Goal: Information Seeking & Learning: Compare options

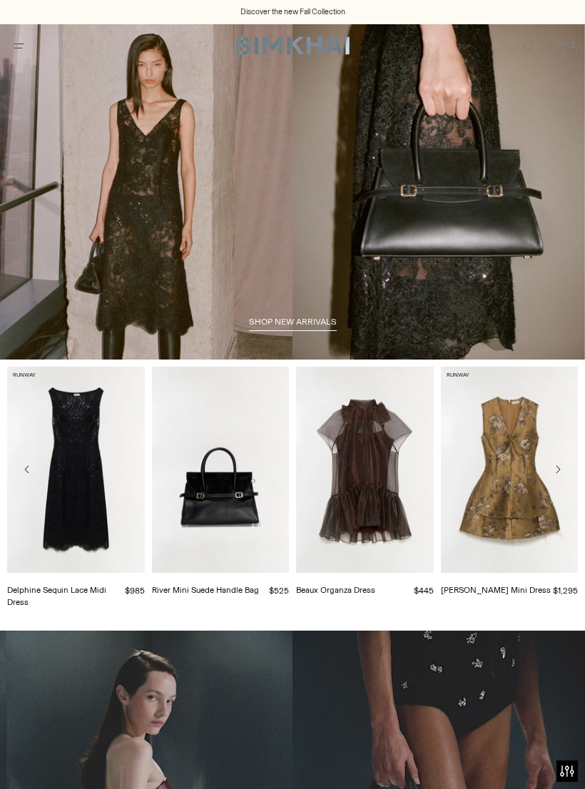
click at [19, 51] on icon "Open menu modal" at bounding box center [18, 45] width 15 height 11
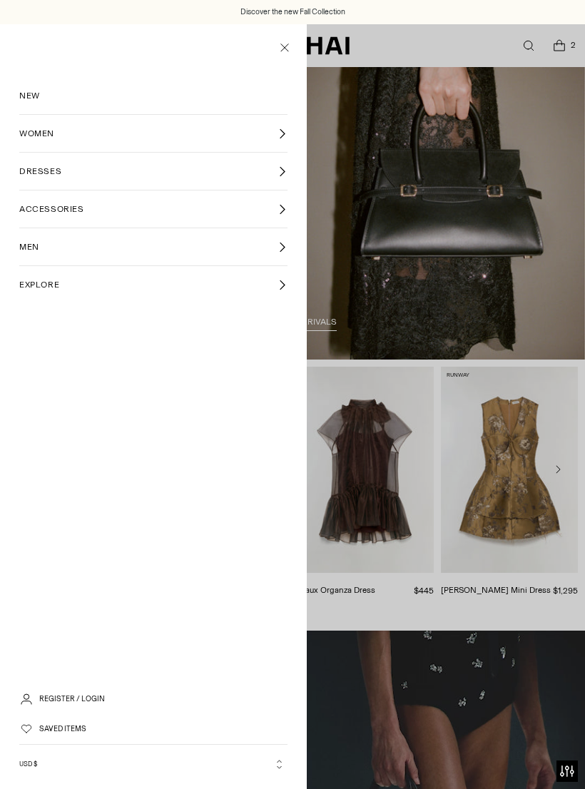
click at [40, 175] on span "DRESSES" at bounding box center [40, 171] width 42 height 13
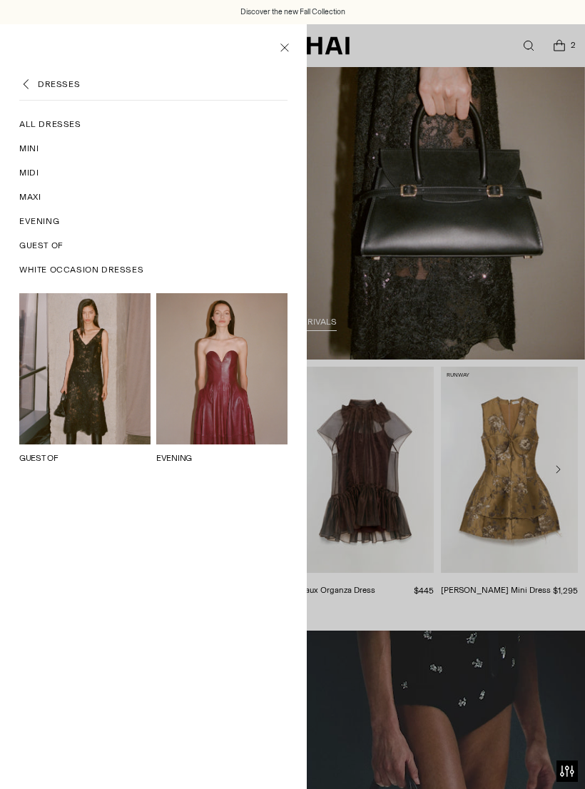
click at [29, 225] on span "Evening" at bounding box center [39, 221] width 40 height 13
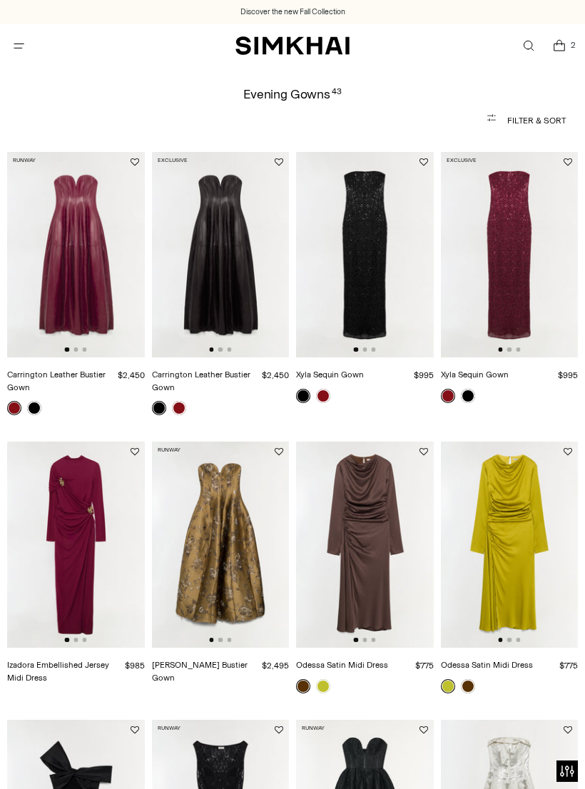
click at [367, 313] on img at bounding box center [365, 255] width 138 height 206
click at [519, 322] on img at bounding box center [510, 255] width 138 height 206
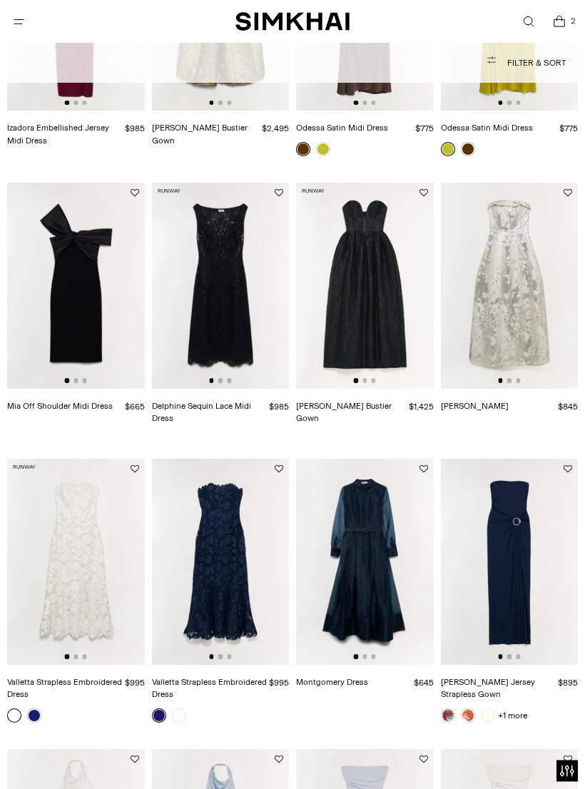
scroll to position [538, 0]
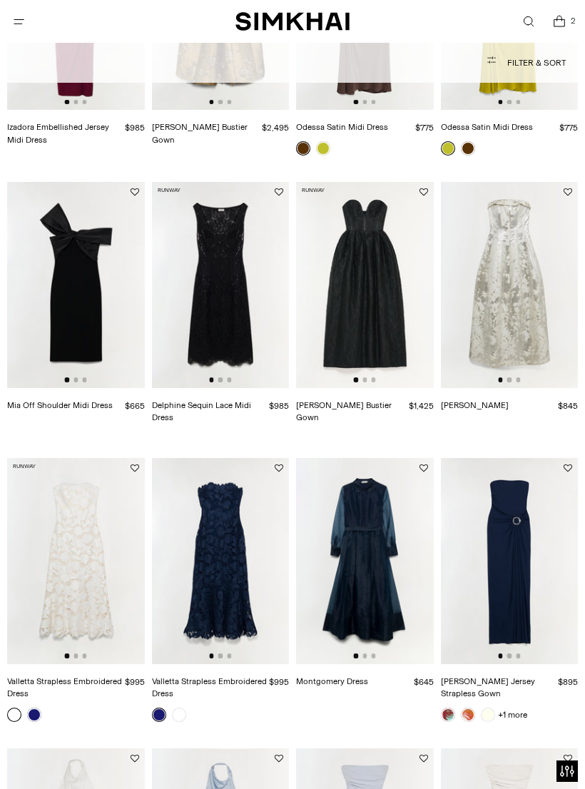
click at [514, 613] on img at bounding box center [510, 561] width 138 height 206
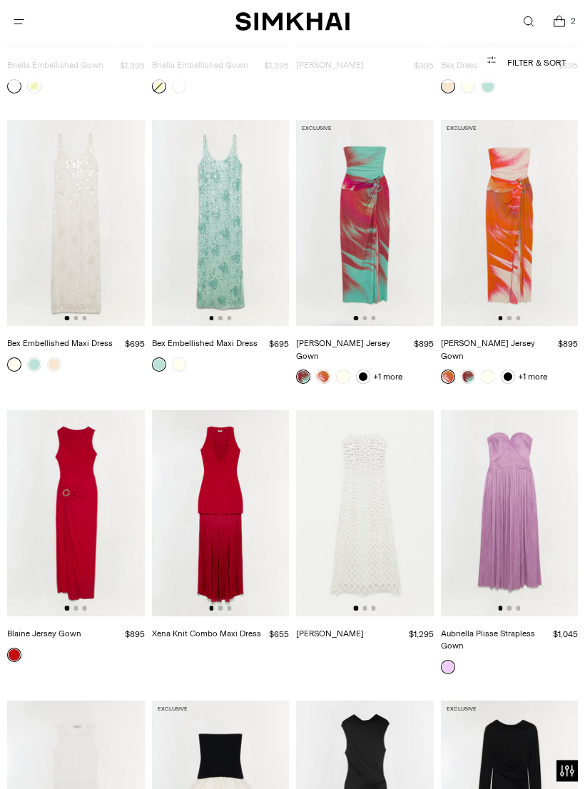
scroll to position [1734, 0]
click at [71, 496] on img at bounding box center [76, 513] width 138 height 206
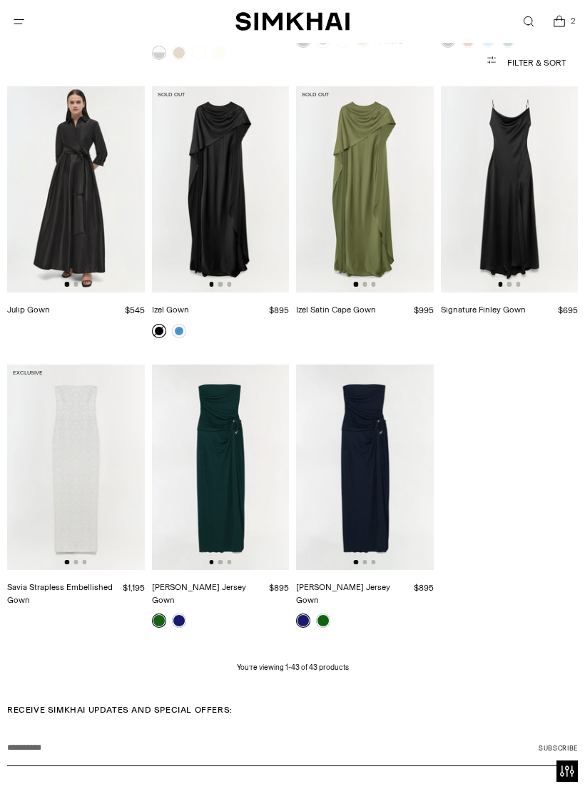
scroll to position [2639, 0]
click at [16, 12] on span "Open menu modal" at bounding box center [19, 22] width 24 height 24
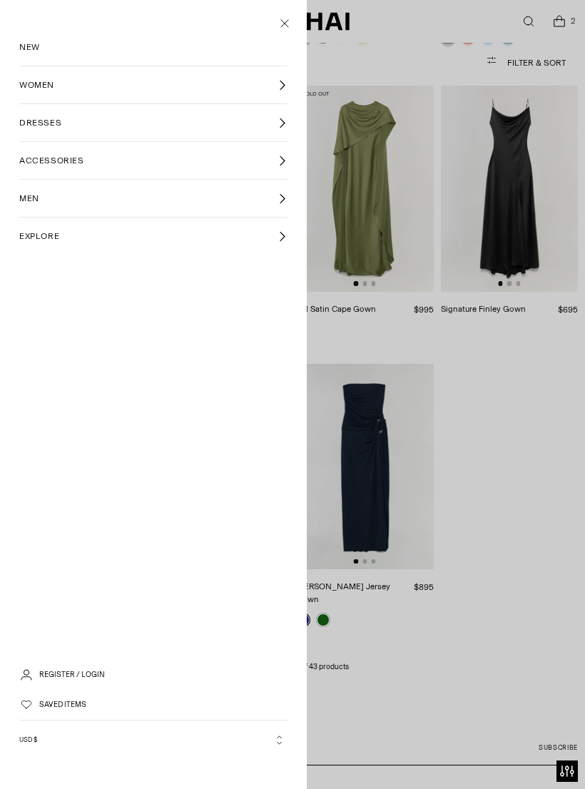
click at [77, 117] on link "DRESSES" at bounding box center [153, 122] width 268 height 37
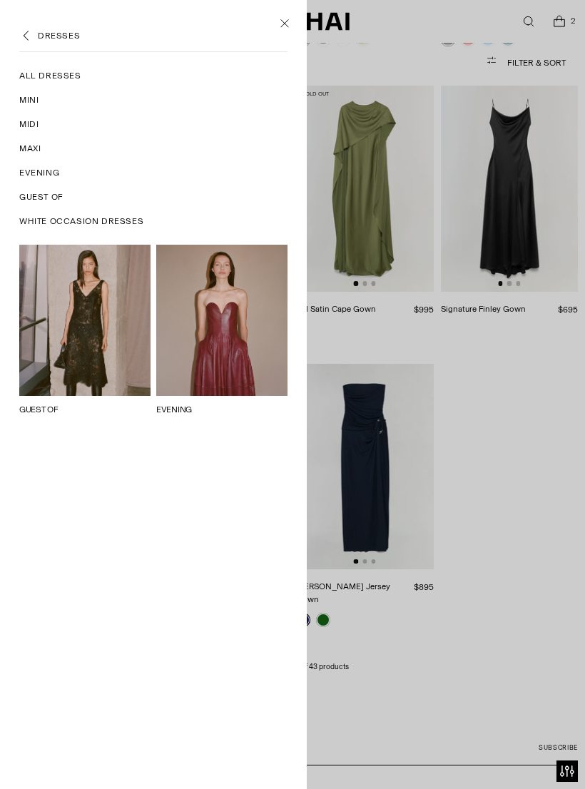
click at [34, 148] on span "Maxi" at bounding box center [29, 148] width 21 height 13
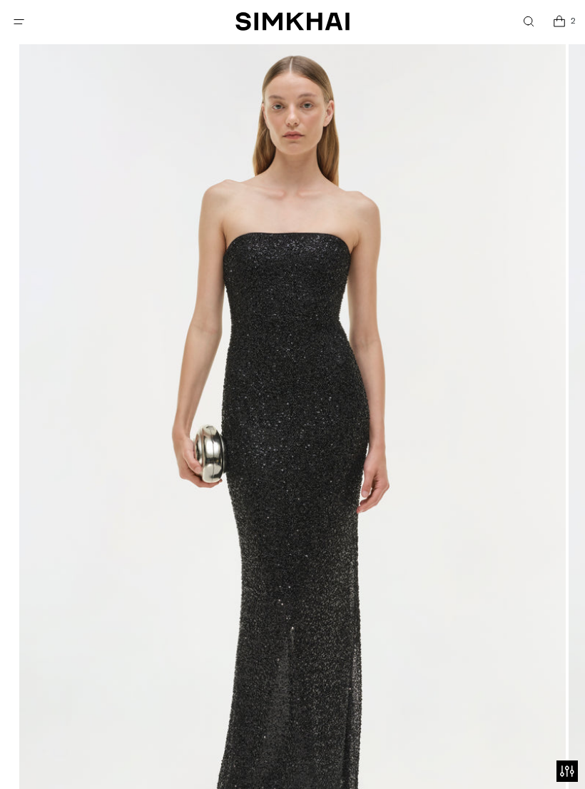
scroll to position [135, 0]
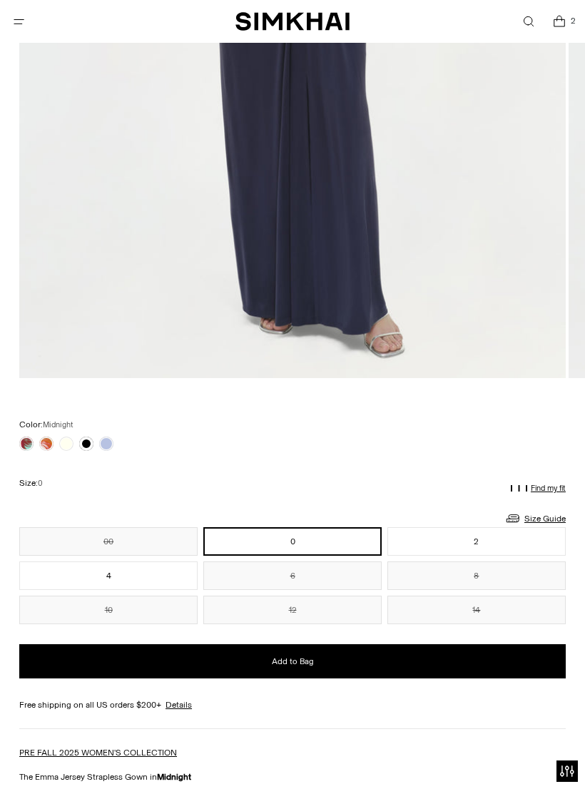
scroll to position [621, 0]
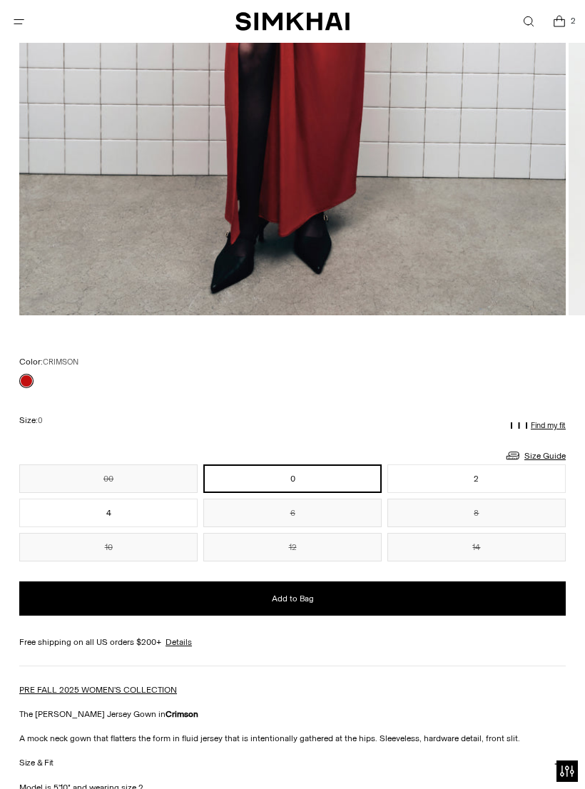
scroll to position [661, 0]
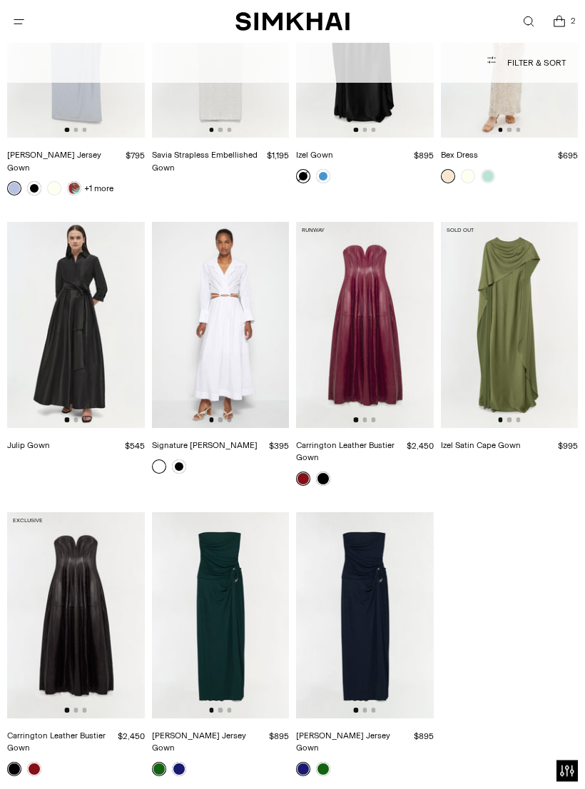
scroll to position [1937, 0]
click at [377, 658] on img at bounding box center [365, 615] width 138 height 206
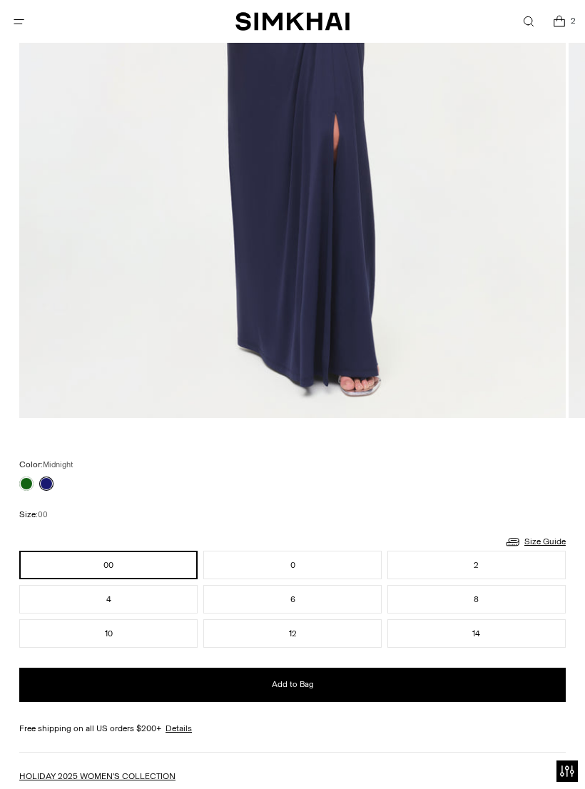
scroll to position [556, 0]
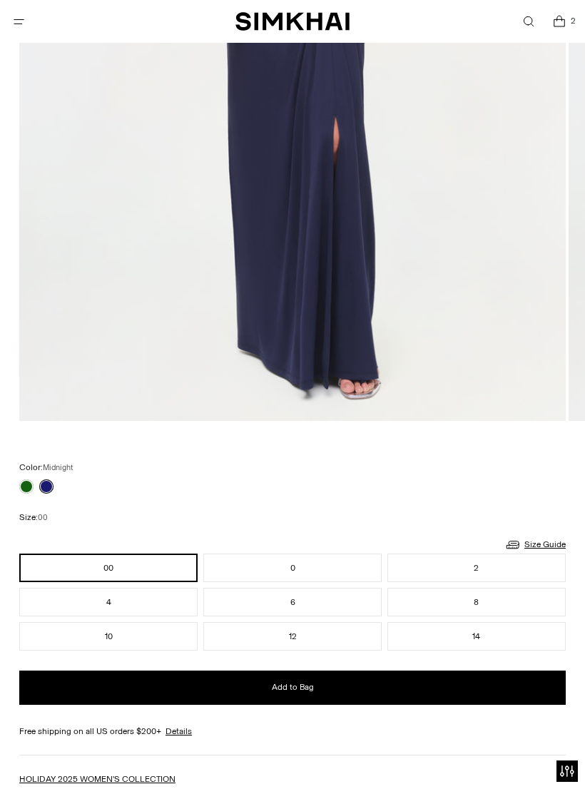
click at [24, 491] on link at bounding box center [26, 486] width 14 height 14
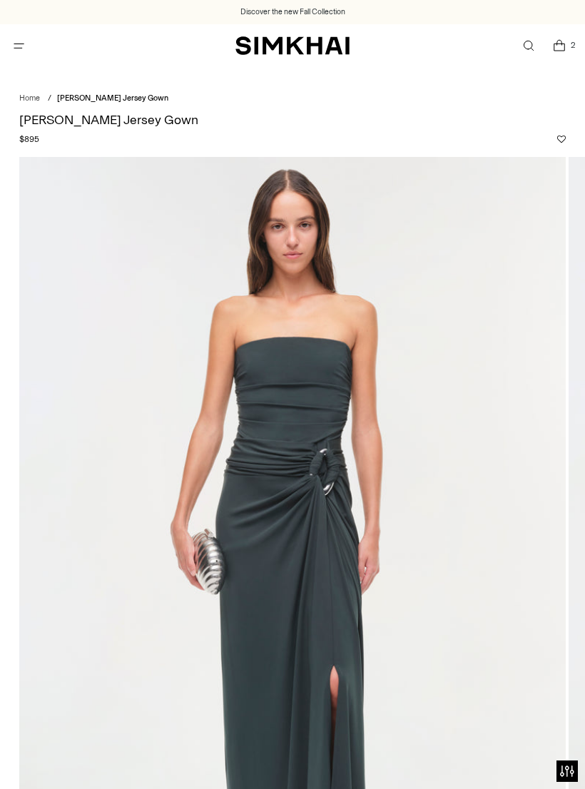
click at [9, 56] on span "Open menu modal" at bounding box center [19, 46] width 24 height 24
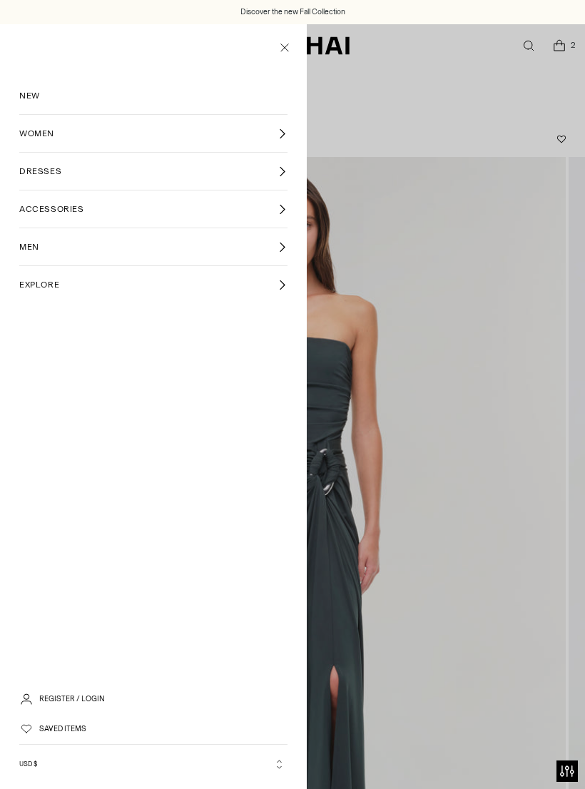
click at [38, 175] on span "DRESSES" at bounding box center [40, 171] width 42 height 13
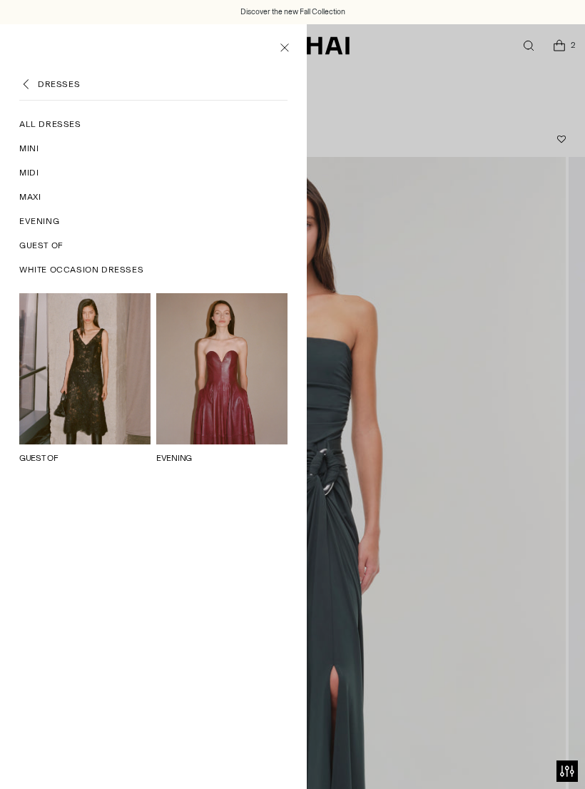
click at [25, 180] on link "Midi" at bounding box center [153, 172] width 268 height 24
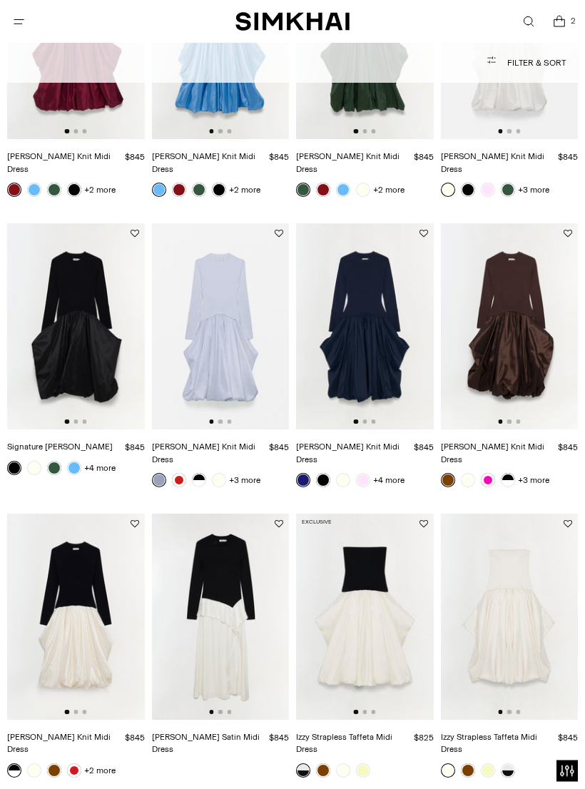
scroll to position [231, 0]
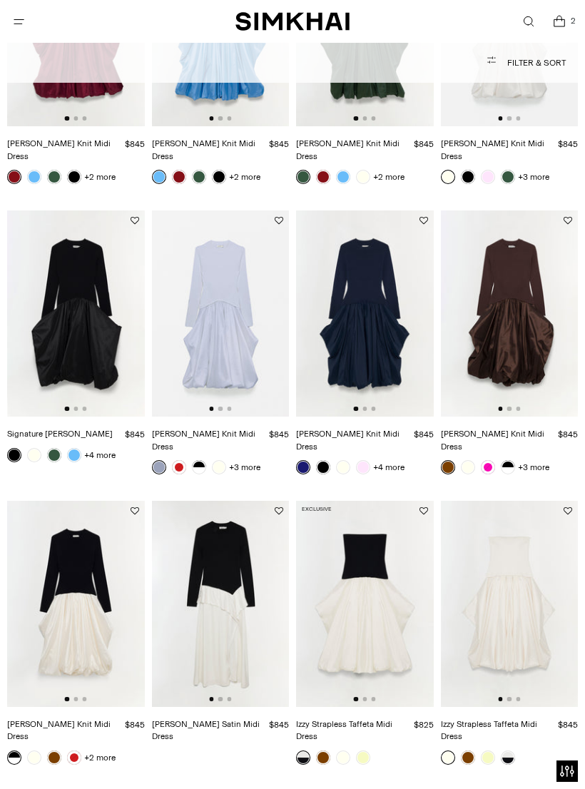
click at [392, 623] on img at bounding box center [365, 604] width 138 height 206
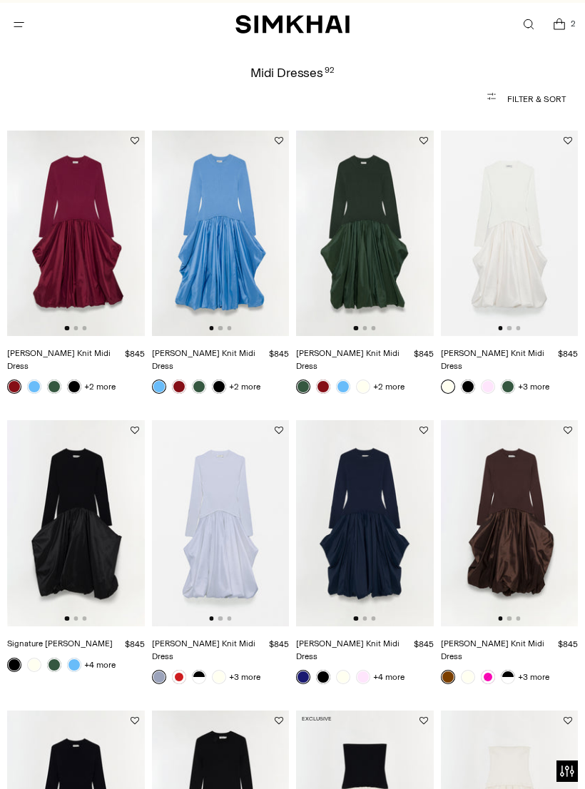
scroll to position [11, 0]
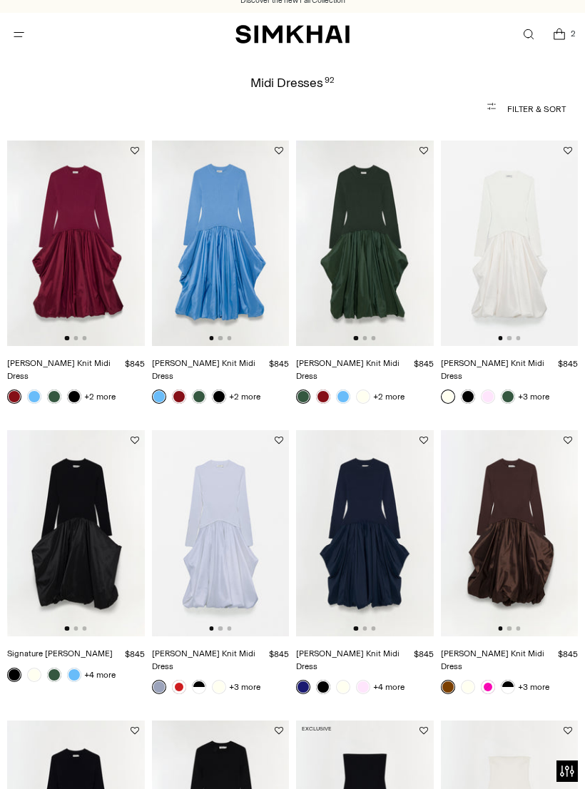
click at [66, 293] on img at bounding box center [76, 244] width 138 height 206
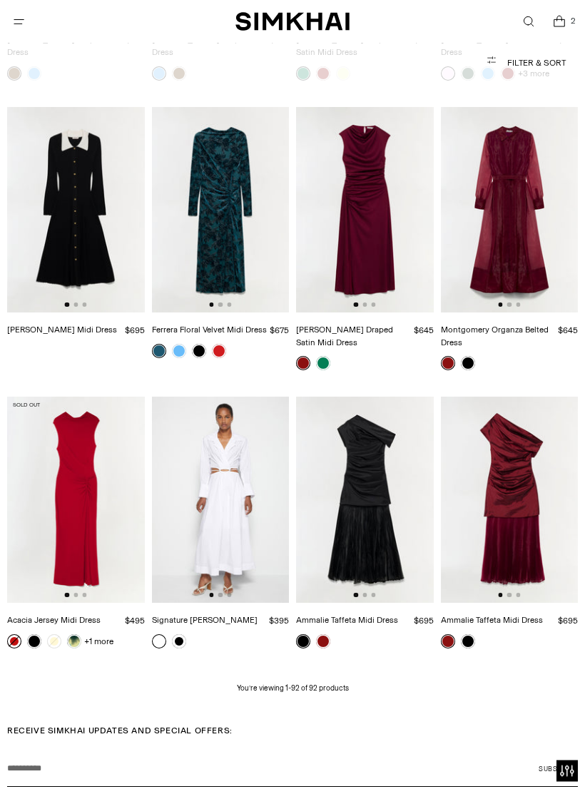
scroll to position [6001, 0]
click at [389, 447] on img at bounding box center [365, 500] width 138 height 206
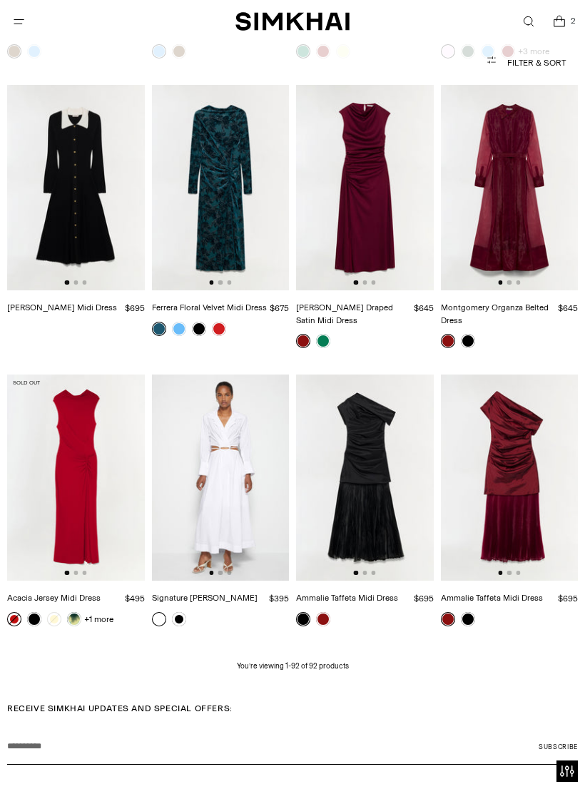
click at [516, 431] on img at bounding box center [510, 477] width 138 height 206
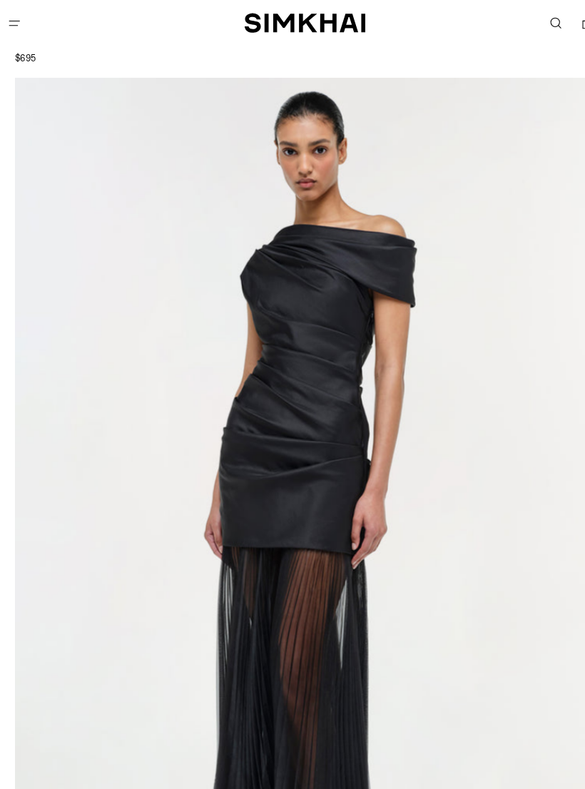
scroll to position [83, 0]
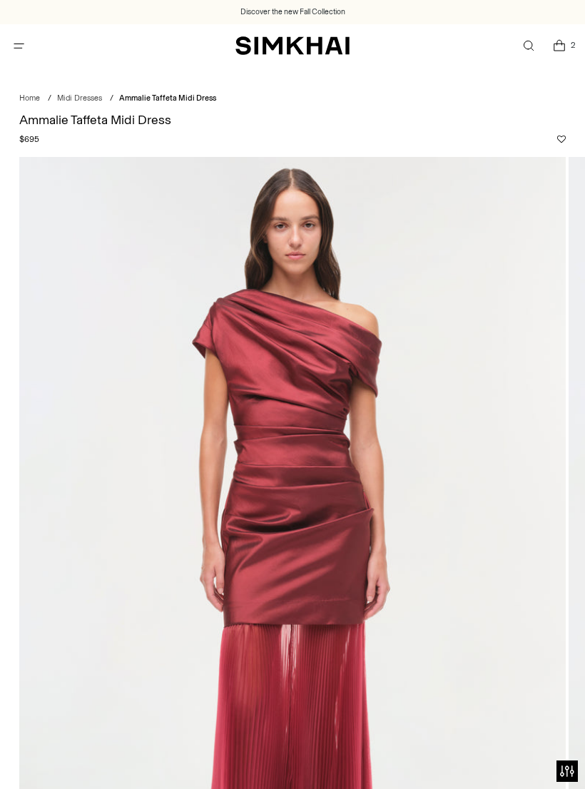
click at [23, 51] on icon "Open menu modal" at bounding box center [18, 45] width 15 height 11
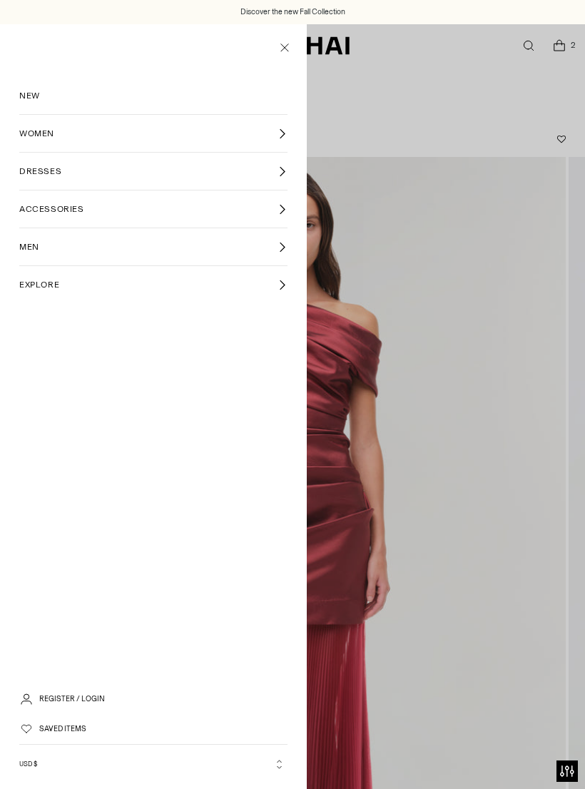
click at [91, 168] on link "DRESSES" at bounding box center [153, 171] width 268 height 37
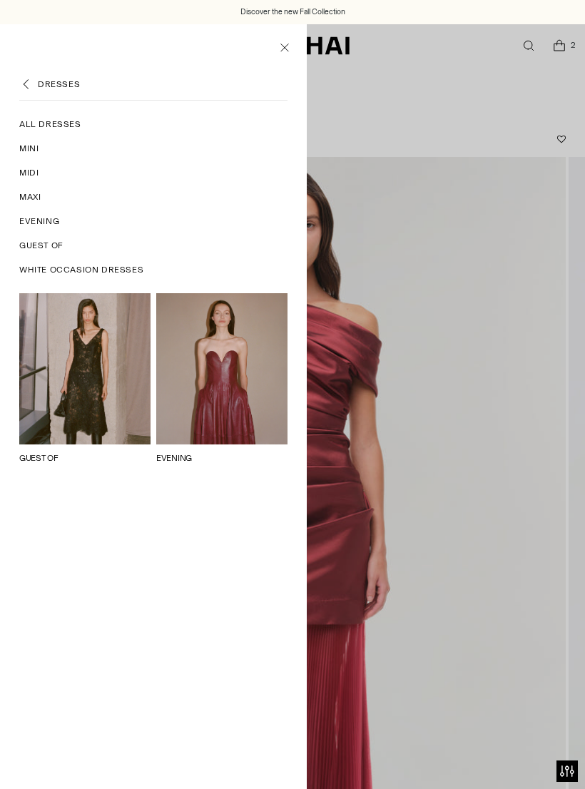
click at [63, 248] on span "Guest Of" at bounding box center [41, 245] width 44 height 13
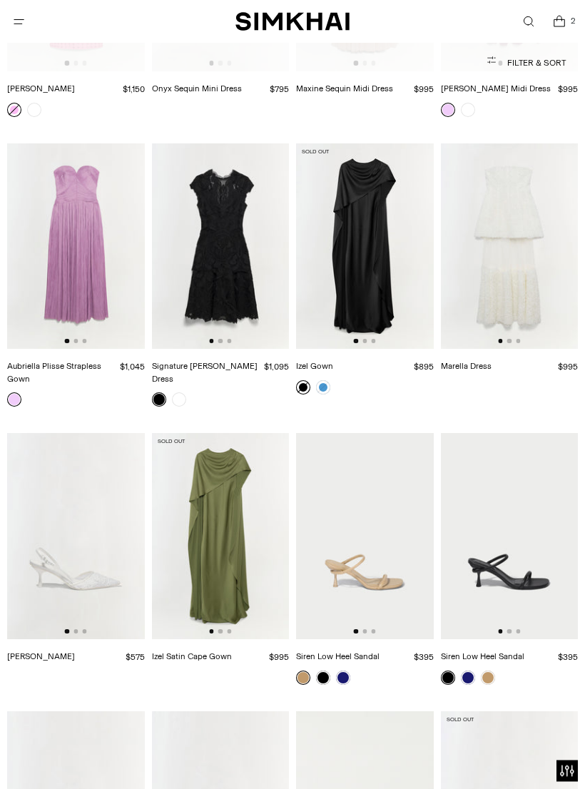
scroll to position [6868, 0]
